Goal: Transaction & Acquisition: Purchase product/service

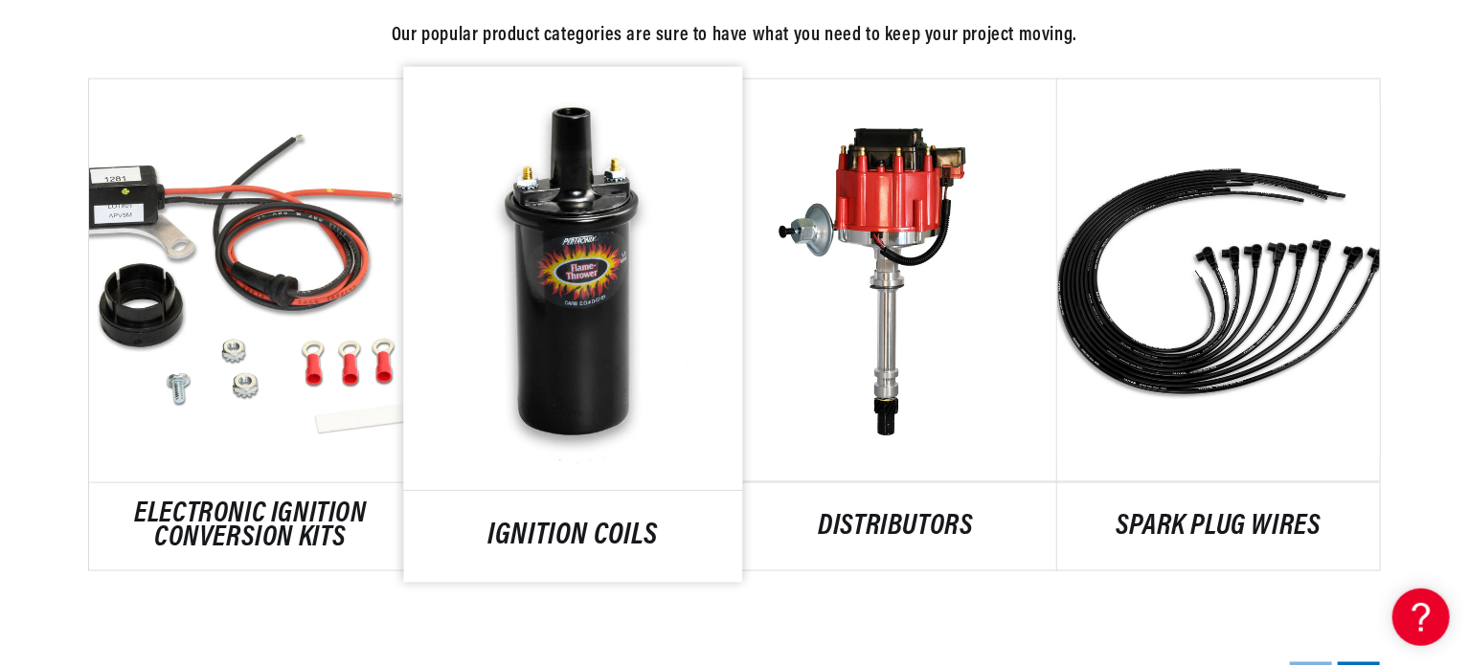
scroll to position [0, 580]
click at [555, 539] on link "IGNITION COILS" at bounding box center [573, 538] width 339 height 26
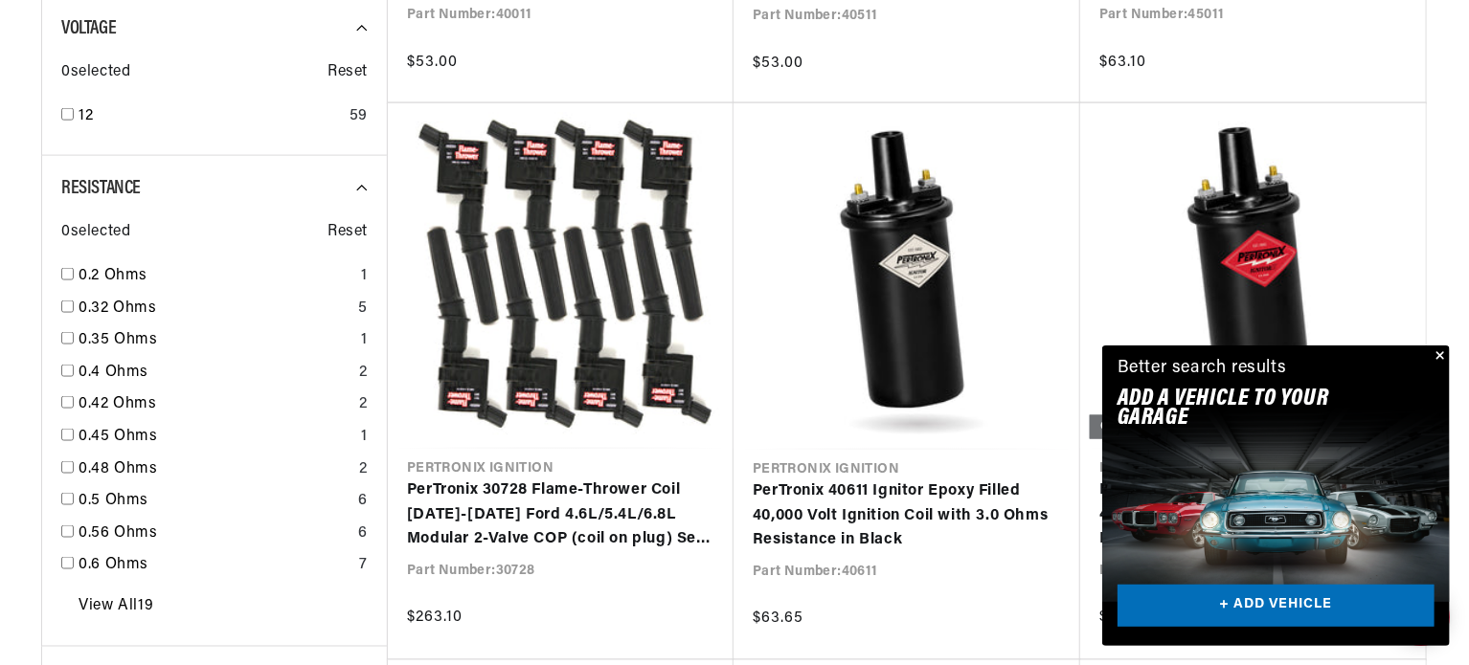
click at [1441, 354] on button "Close" at bounding box center [1438, 357] width 23 height 23
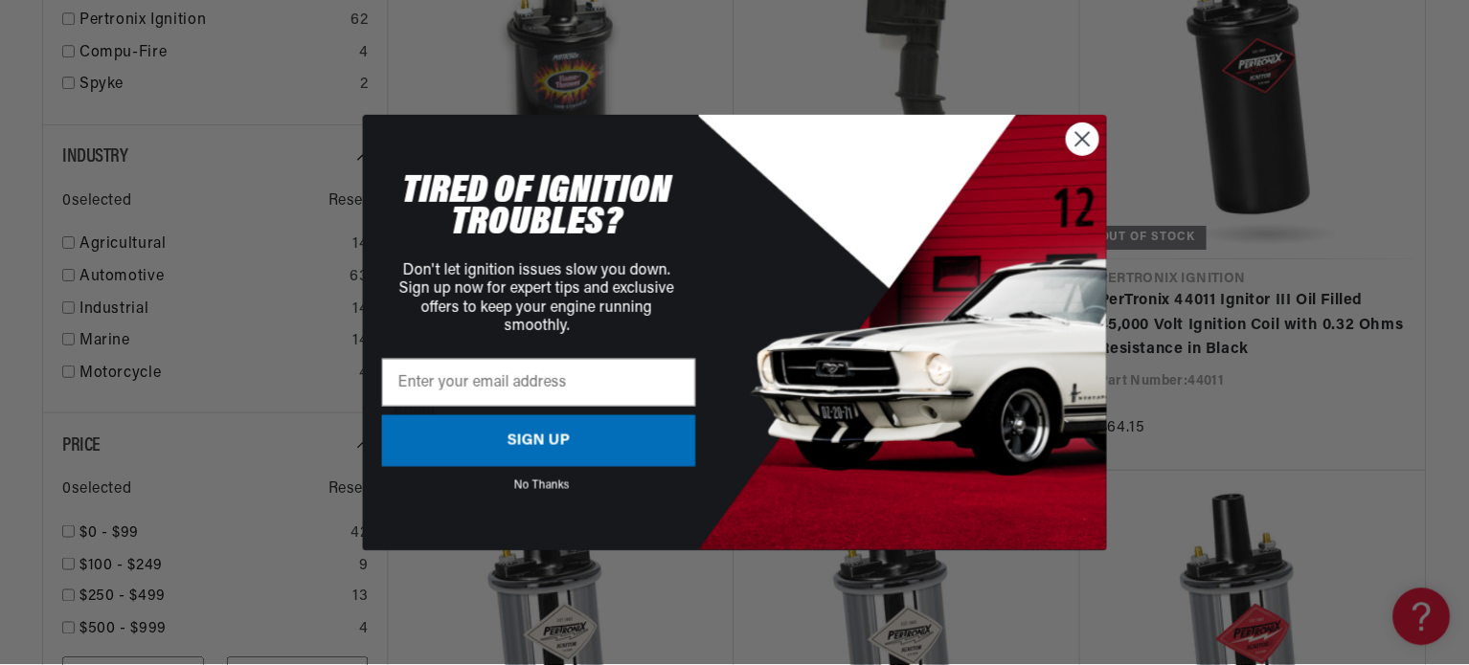
scroll to position [0, 580]
click at [1080, 140] on circle "Close dialog" at bounding box center [1083, 139] width 32 height 32
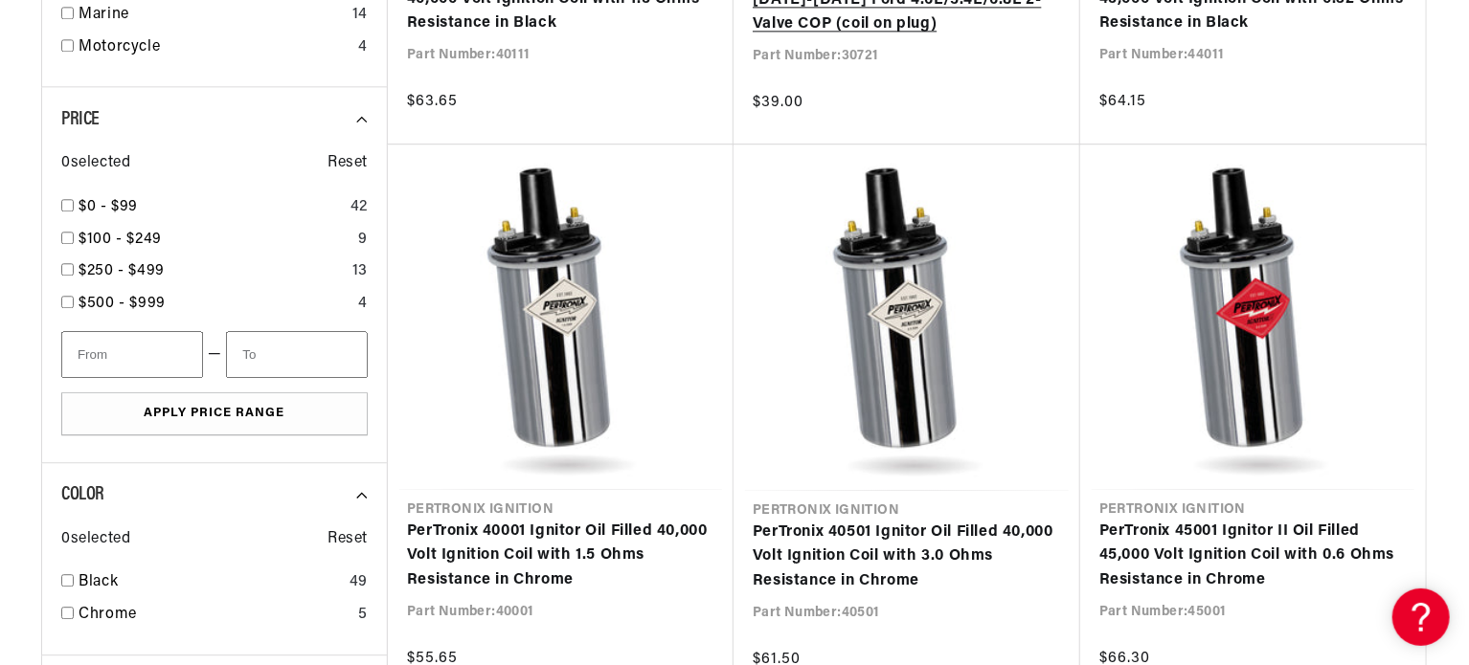
scroll to position [0, 0]
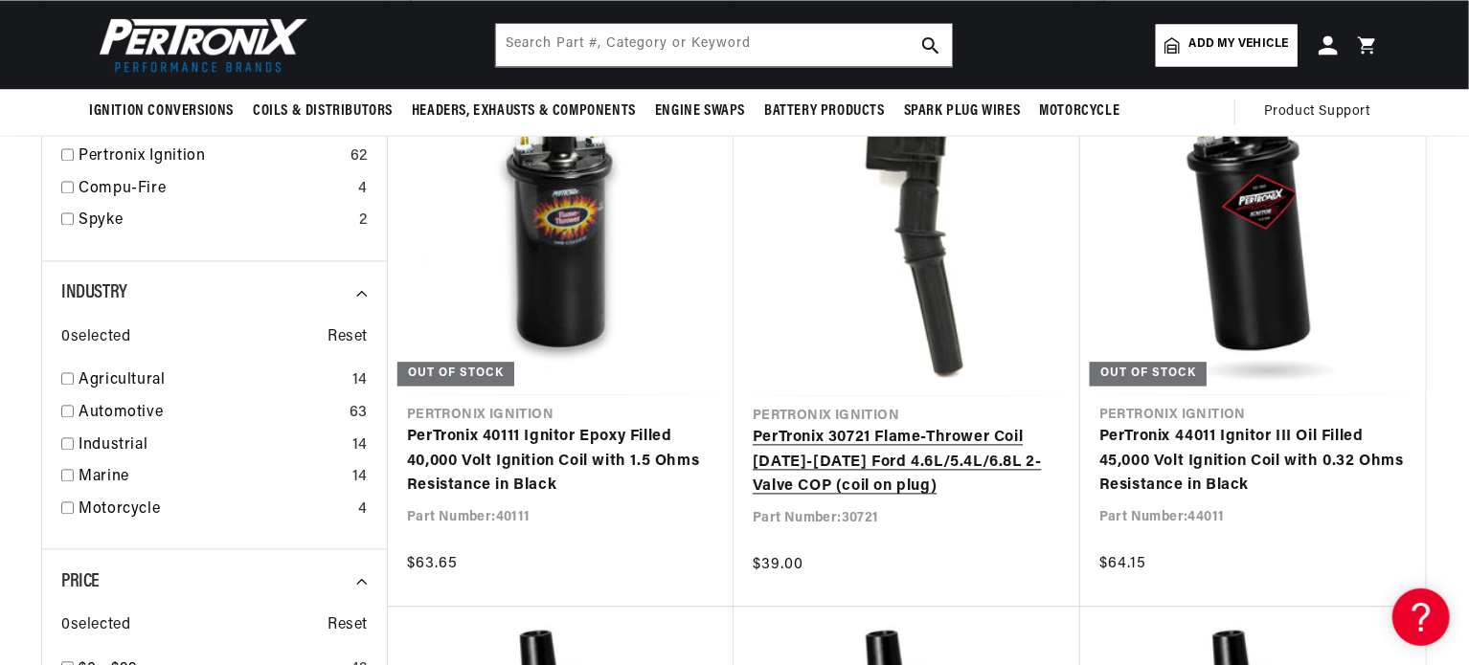
scroll to position [1841, 0]
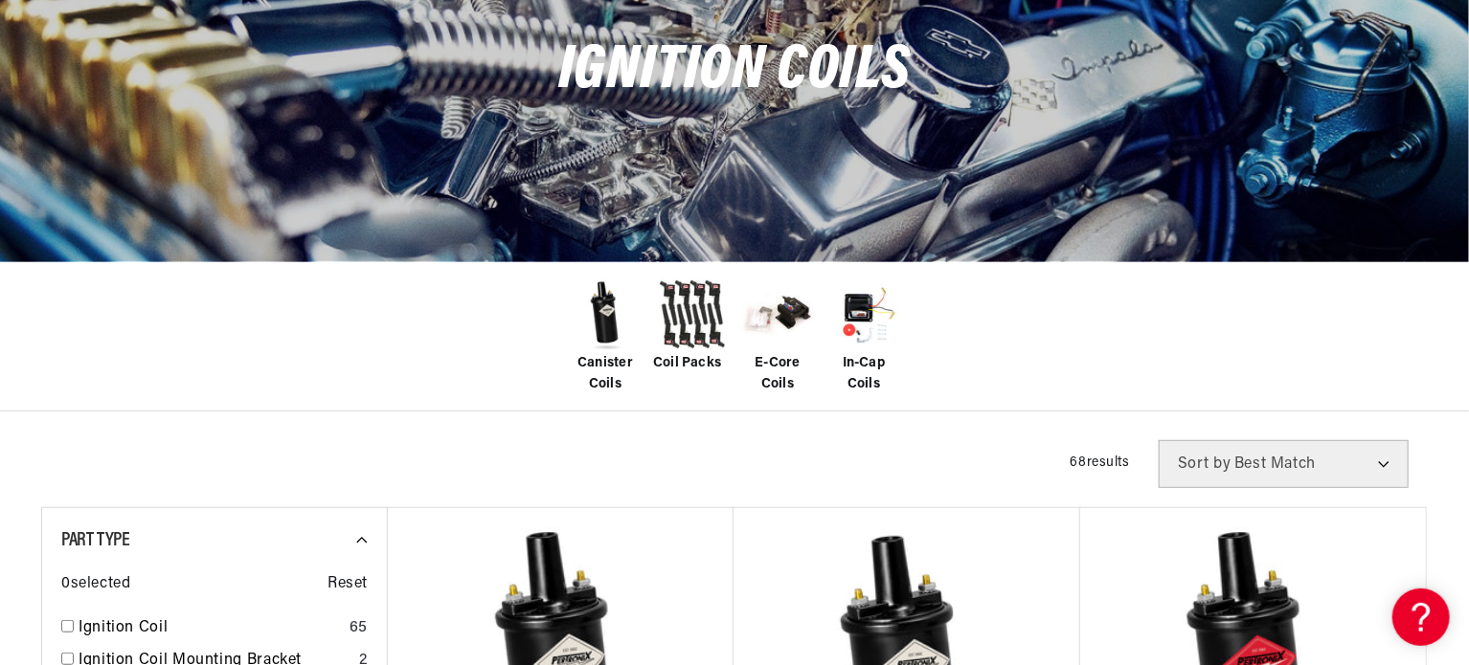
click at [926, 443] on div "Filters 68 results Show Universal Parts Sort by Best Match Featured Name, A-Z N…" at bounding box center [734, 464] width 1386 height 48
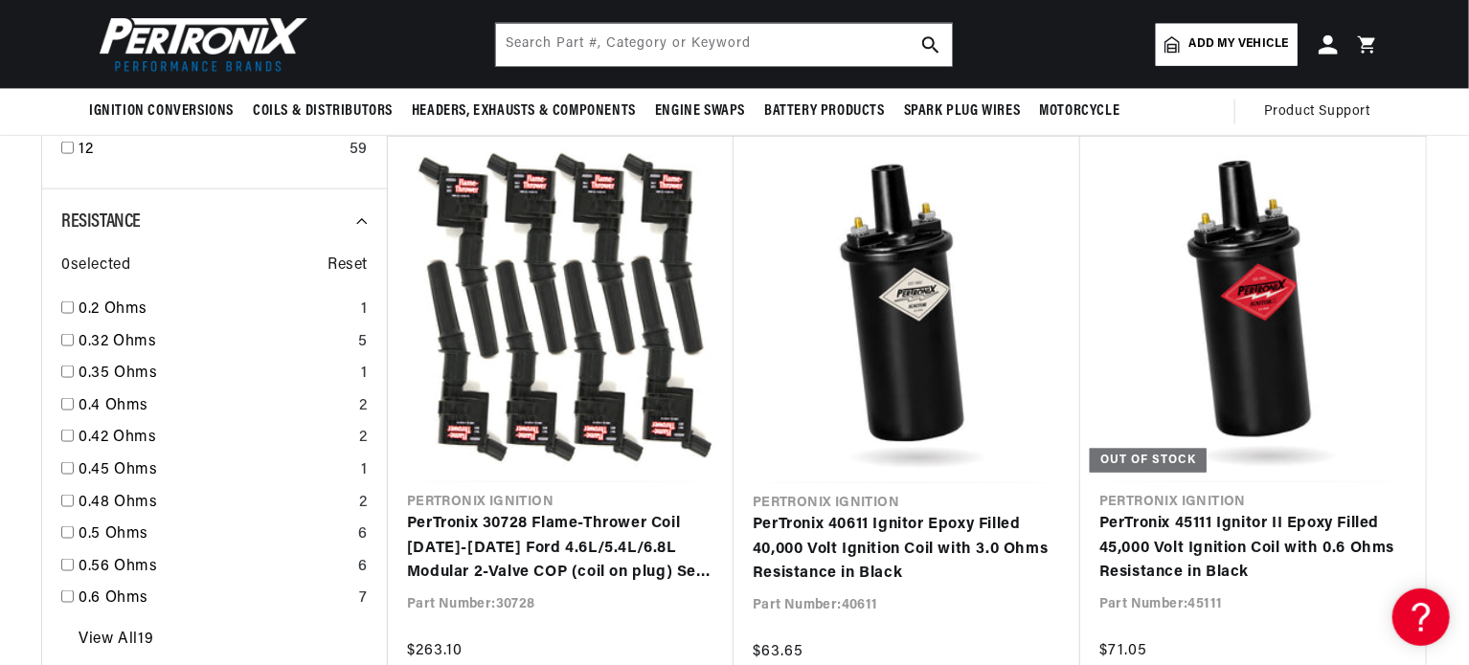
scroll to position [0, 580]
